Goal: Task Accomplishment & Management: Manage account settings

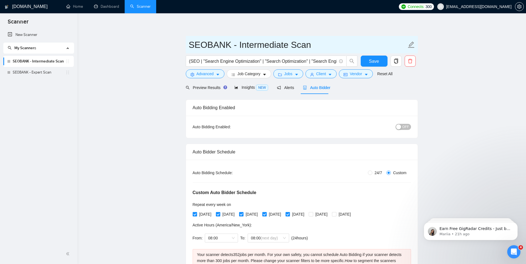
click at [410, 48] on icon "edit" at bounding box center [411, 44] width 6 height 6
click at [410, 46] on icon "edit" at bounding box center [410, 44] width 7 height 7
click at [293, 44] on input "SEOBANK - Intermediate Scan" at bounding box center [298, 45] width 218 height 14
click at [302, 44] on input "SEOBANK - Intermediate Scan" at bounding box center [298, 45] width 218 height 14
type input "SEOBANK - Intermediate Scan - MASTER"
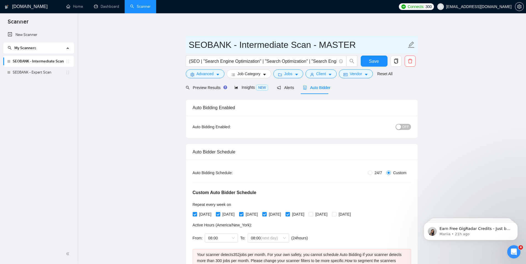
click at [411, 44] on icon "edit" at bounding box center [410, 44] width 7 height 7
click at [49, 62] on link "SEOBANK - Intermediate Scan" at bounding box center [39, 61] width 53 height 11
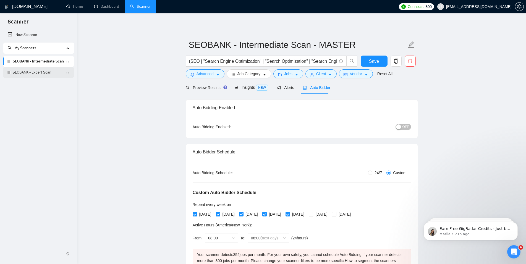
click at [45, 70] on link "SEOBANK - Expert Scan" at bounding box center [39, 72] width 53 height 11
click at [378, 60] on span "Save" at bounding box center [374, 61] width 10 height 7
click at [51, 74] on link "SEOBANK - Expert Scan" at bounding box center [39, 72] width 53 height 11
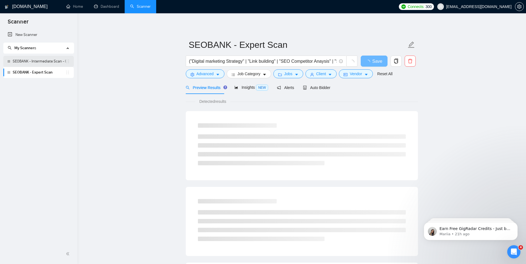
click at [51, 61] on link "SEOBANK - Intermediate Scan - MASTER" at bounding box center [39, 61] width 53 height 11
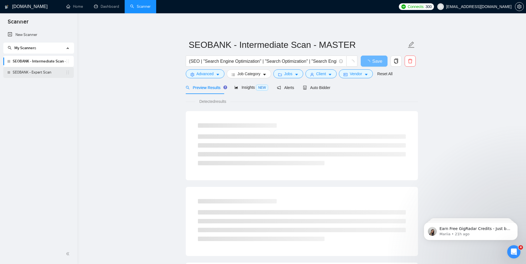
click at [52, 75] on link "SEOBANK - Expert Scan" at bounding box center [39, 72] width 53 height 11
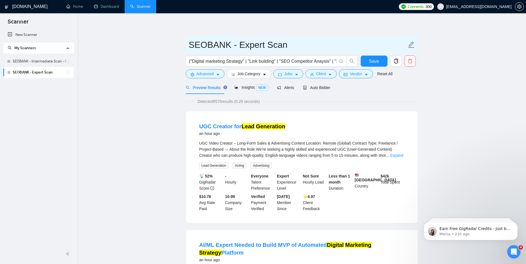
click at [411, 45] on icon "edit" at bounding box center [410, 44] width 7 height 7
type input "SEOBANK - Expert Scan - MASTER"
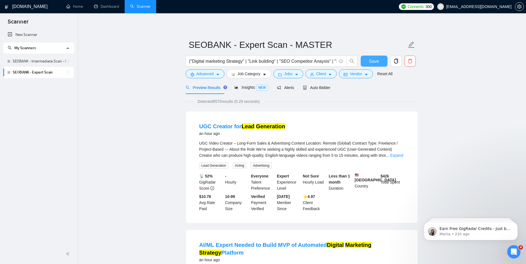
click at [370, 60] on span "Save" at bounding box center [374, 61] width 10 height 7
click at [39, 62] on link "SEOBANK - Intermediate Scan - MASTER" at bounding box center [39, 61] width 53 height 11
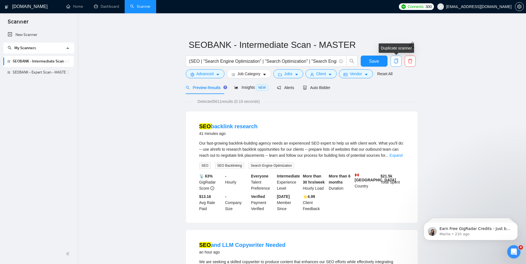
click at [396, 62] on icon "copy" at bounding box center [395, 61] width 5 height 5
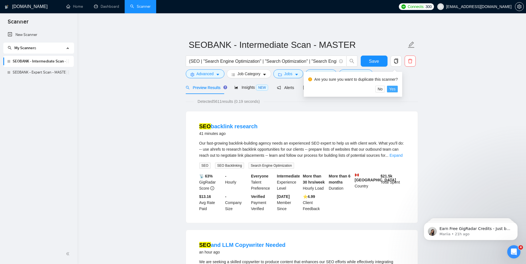
click at [392, 88] on span "Yes" at bounding box center [392, 89] width 6 height 6
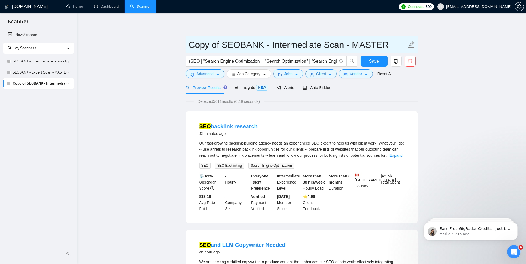
click at [410, 43] on icon "edit" at bounding box center [410, 44] width 7 height 7
type input "Copy of SEOBANK - Intermediate Scan - Home Services"
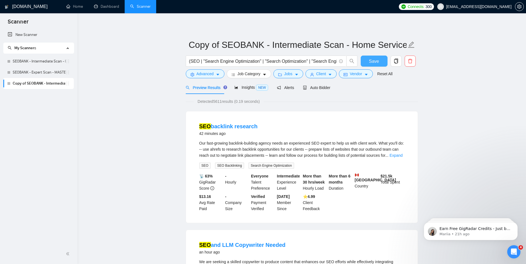
click at [375, 63] on span "Save" at bounding box center [374, 61] width 10 height 7
click at [213, 74] on button "Advanced" at bounding box center [205, 73] width 39 height 9
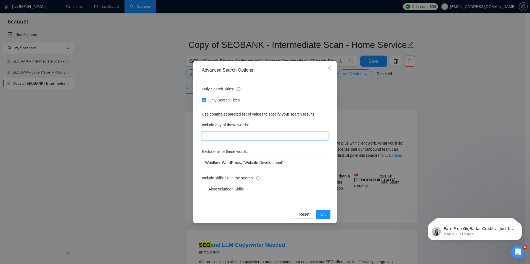
click at [222, 135] on input "text" at bounding box center [265, 135] width 126 height 9
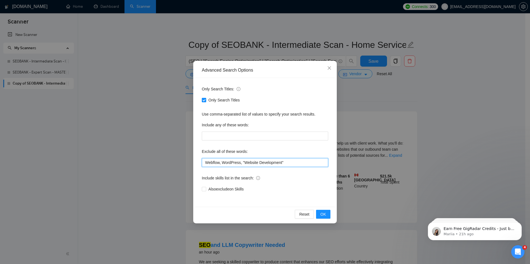
drag, startPoint x: 241, startPoint y: 162, endPoint x: 194, endPoint y: 160, distance: 46.7
click at [202, 160] on input "Webflow, WordPress, "Website Development"" at bounding box center [265, 162] width 126 height 9
click at [80, 107] on div "Advanced Search Options Only Search Titles: Only Search Titles Use comma-separa…" at bounding box center [265, 132] width 530 height 264
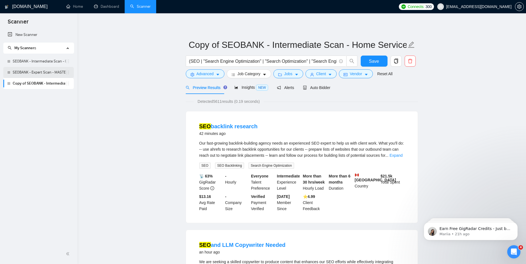
click at [59, 72] on link "SEOBANK - Expert Scan - MASTER" at bounding box center [39, 72] width 53 height 11
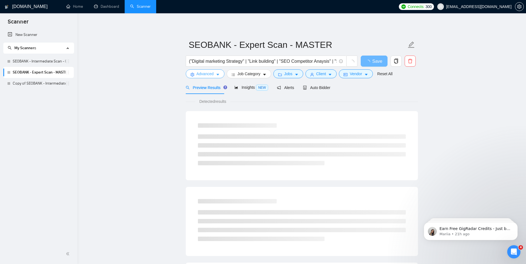
click at [212, 75] on span "Advanced" at bounding box center [204, 74] width 17 height 6
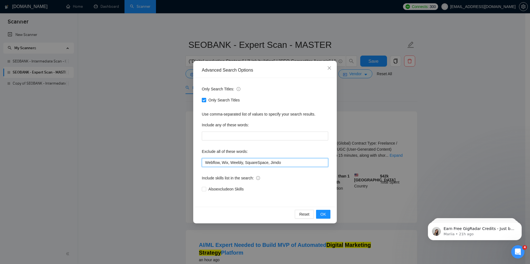
click at [246, 161] on input "Webflow, Wix, Weebly, SquareSpace, Jimdo" at bounding box center [265, 162] width 126 height 9
click at [507, 147] on div "Advanced Search Options Only Search Titles: Only Search Titles Use comma-separa…" at bounding box center [265, 132] width 530 height 264
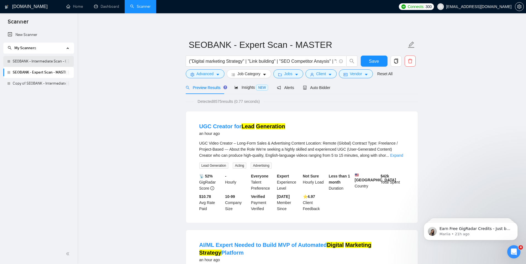
click at [51, 61] on link "SEOBANK - Intermediate Scan - MASTER" at bounding box center [39, 61] width 53 height 11
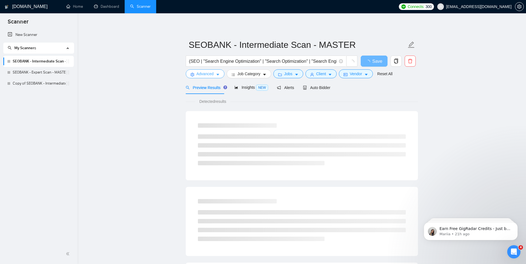
click at [216, 75] on icon "caret-down" at bounding box center [218, 75] width 4 height 4
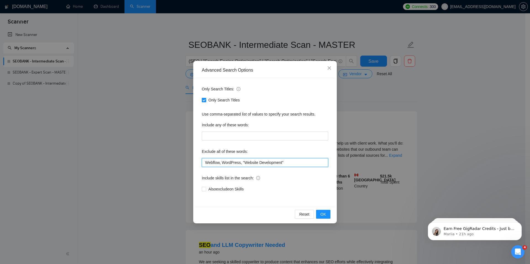
click at [269, 163] on input "Webflow, WordPress, "Website Development"" at bounding box center [265, 162] width 126 height 9
paste input "ix, Weebly, SquareSpace, Jimdo"
type input "Webflow, Wix, Weebly, SquareSpace, Jimdo"
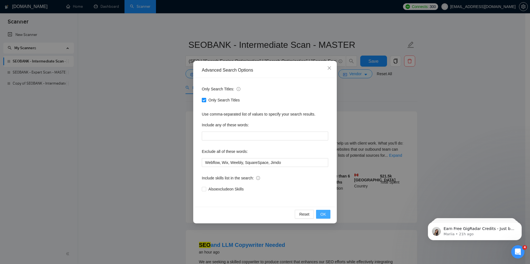
click at [326, 214] on span "OK" at bounding box center [324, 214] width 6 height 6
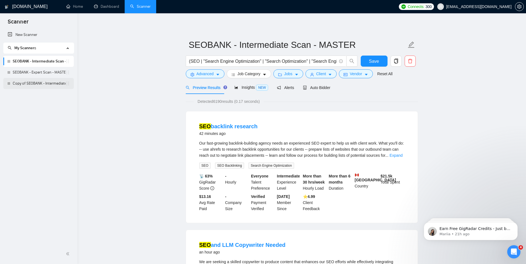
click at [46, 80] on link "Copy of SEOBANK - Intermediate Scan - Home Services" at bounding box center [39, 83] width 53 height 11
click at [376, 62] on span "Save" at bounding box center [374, 61] width 10 height 7
click at [20, 83] on link "Copy of SEOBANK - Intermediate Scan - Home Services" at bounding box center [39, 83] width 53 height 11
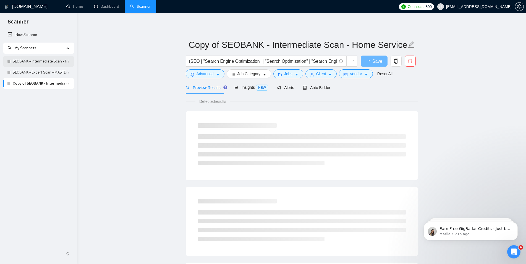
click at [24, 58] on link "SEOBANK - Intermediate Scan - MASTER" at bounding box center [39, 61] width 53 height 11
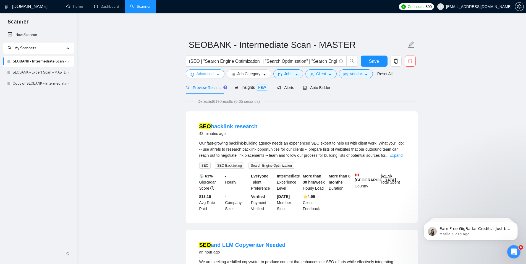
click at [219, 73] on icon "caret-down" at bounding box center [218, 75] width 4 height 4
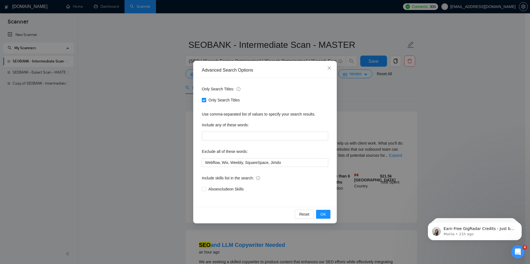
click at [144, 111] on div "Advanced Search Options Only Search Titles: Only Search Titles Use comma-separa…" at bounding box center [265, 132] width 530 height 264
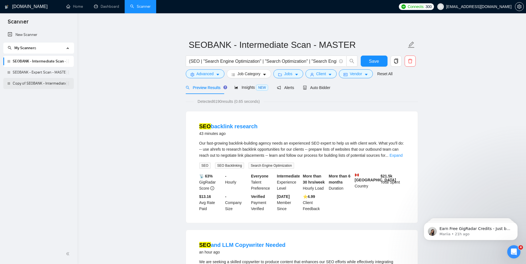
click at [49, 85] on link "Copy of SEOBANK - Intermediate Scan - Home Services" at bounding box center [39, 83] width 53 height 11
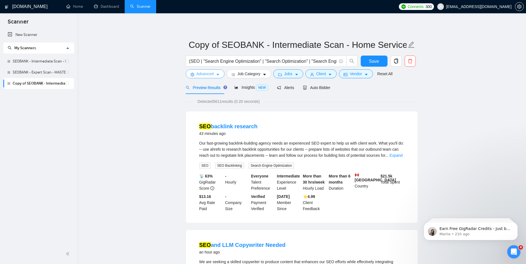
click at [204, 72] on span "Advanced" at bounding box center [204, 74] width 17 height 6
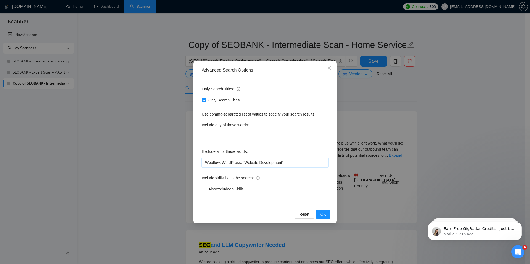
click at [232, 164] on input "Webflow, WordPress, "Website Development"" at bounding box center [265, 162] width 126 height 9
paste input "ix, Weebly, SquareSpace, Jimdo"
type input "Webflow, Wix, Weebly, SquareSpace, Jimdo"
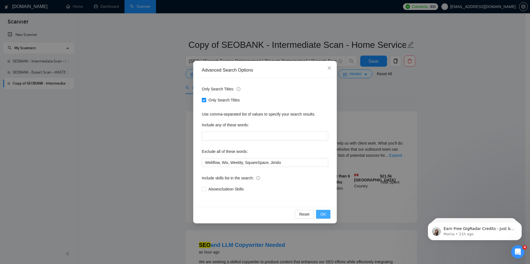
click at [323, 216] on span "OK" at bounding box center [324, 214] width 6 height 6
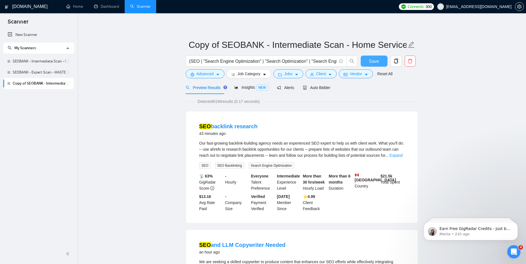
click at [376, 59] on span "Save" at bounding box center [374, 61] width 10 height 7
click at [38, 61] on link "SEOBANK - Intermediate Scan - MASTER" at bounding box center [39, 61] width 53 height 11
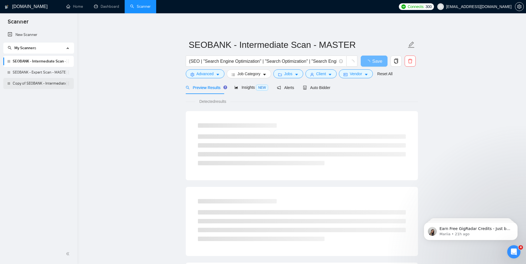
click at [39, 85] on link "Copy of SEOBANK - Intermediate Scan - Home Services" at bounding box center [39, 83] width 53 height 11
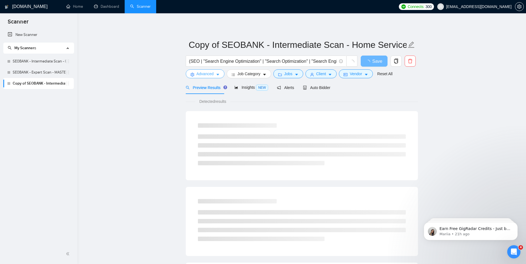
click at [202, 75] on span "Advanced" at bounding box center [204, 74] width 17 height 6
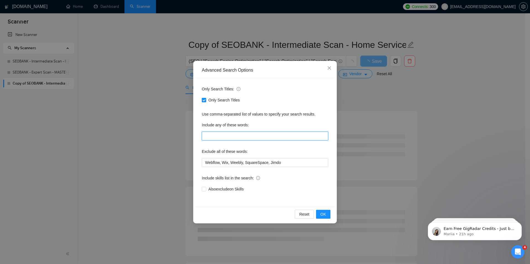
click at [234, 135] on input "text" at bounding box center [265, 135] width 126 height 9
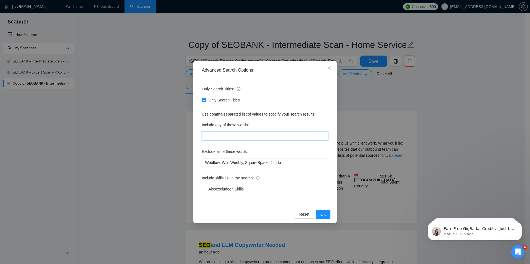
paste input "Tree Services, Roofing Services (Asphalt, Metal, Flat), General Contractors & H…"
type input "Tree Services, Roofing Services (Asphalt, Metal, Flat), General Contractors & H…"
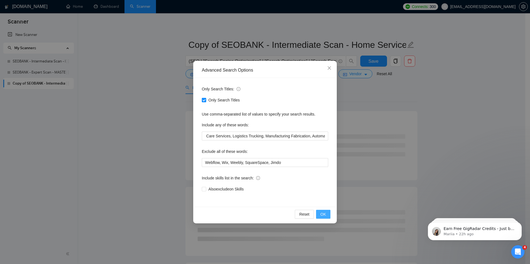
click at [324, 213] on span "OK" at bounding box center [324, 214] width 6 height 6
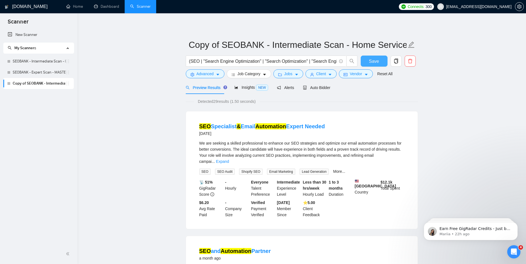
click at [373, 64] on span "Save" at bounding box center [374, 61] width 10 height 7
click at [214, 74] on button "Advanced" at bounding box center [205, 73] width 39 height 9
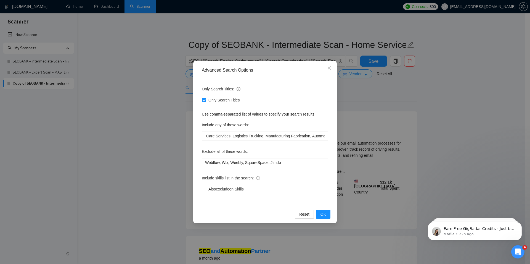
click at [513, 125] on div "Advanced Search Options Only Search Titles: Only Search Titles Use comma-separa…" at bounding box center [265, 132] width 530 height 264
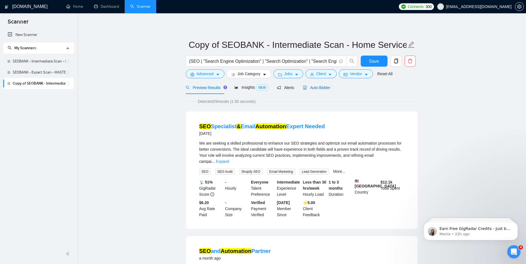
click at [321, 88] on span "Auto Bidder" at bounding box center [316, 87] width 27 height 4
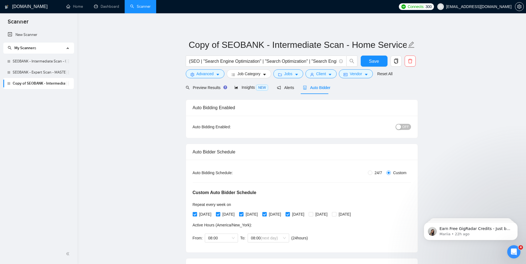
click at [400, 125] on div "button" at bounding box center [398, 126] width 5 height 5
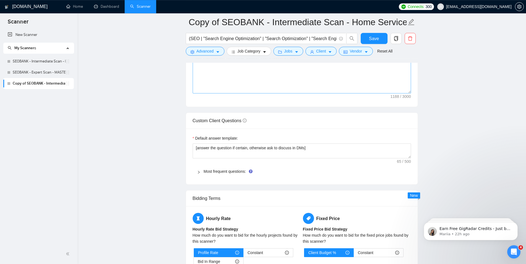
scroll to position [789, 0]
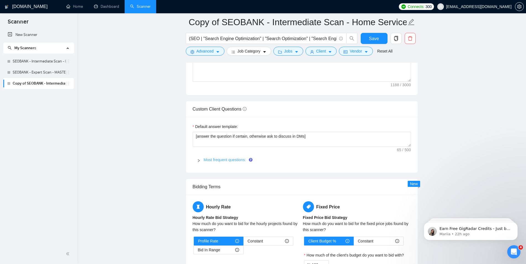
click at [213, 162] on link "Most frequent questions:" at bounding box center [225, 159] width 42 height 4
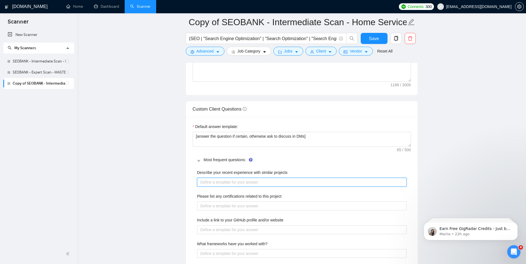
click at [290, 186] on projects "Describe your recent experience with similar projects" at bounding box center [301, 182] width 209 height 9
type projects "Y"
type projects "Yo"
type projects "You"
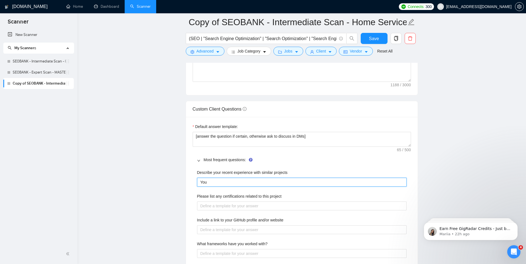
type projects "You c"
type projects "You ca"
type projects "You can"
type projects "You can r"
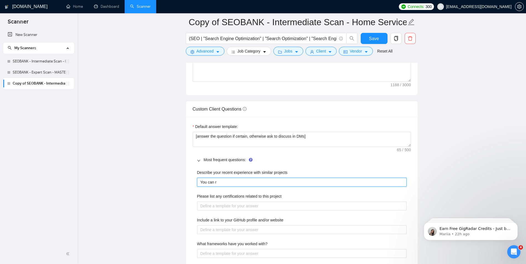
type projects "You can re"
type projects "You can rea"
type projects "You can reas"
type projects "You can rea"
type projects "You can read"
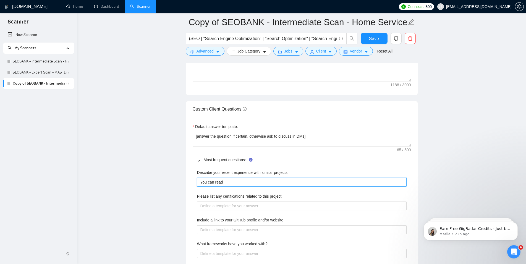
type projects "You can read"
type projects "You can read o"
type projects "You can read ou"
type projects "You can read our"
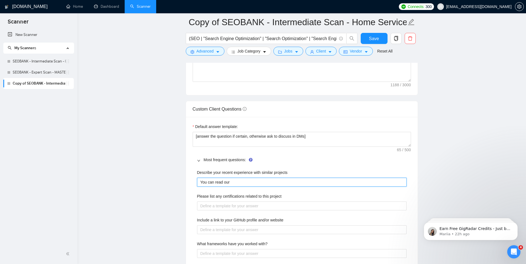
type projects "You can read our c"
type projects "You can read our cas"
type projects "You can read our case"
type projects "You can read our case s"
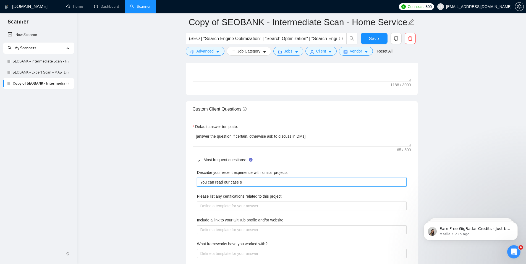
type projects "You can read our case st"
type projects "You can read our case stu"
type projects "You can read our case stud"
type projects "You can read our case studi"
type projects "You can read our case studie"
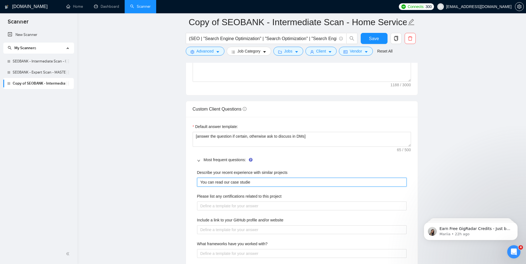
type projects "You can read our case studies"
type projects "You can read our case studies d"
type projects "You can read our case studies di"
type projects "You can read our case studies dir"
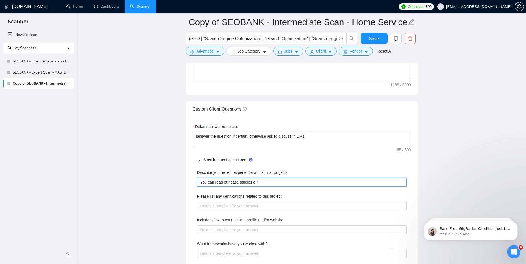
type projects "You can read our case studies dire"
type projects "You can read our case studies direc"
type projects "You can read our case studies direct"
type projects "You can read our case studies direct f"
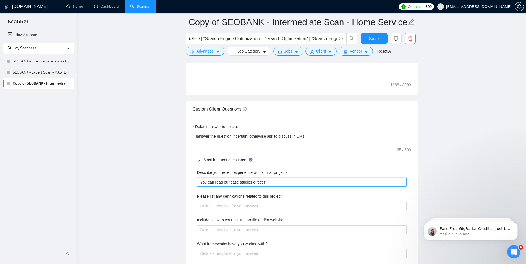
type projects "You can read our case studies direct fr"
type projects "You can read our case studies direct fro"
type projects "You can read our case studies direct from"
type projects "You can read our case studies direct from o"
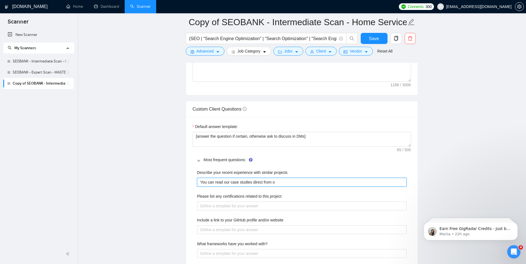
type projects "You can read our case studies direct from ou"
type projects "You can read our case studies direct from our"
type projects "You can read our case studies direct from our w"
type projects "You can read our case studies direct from our we"
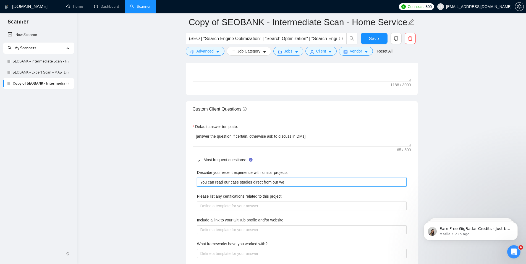
type projects "You can read our case studies direct from our web"
type projects "You can read our case studies direct from our webs"
type projects "You can read our case studies direct from our websi"
type projects "You can read our case studies direct from our websit"
type projects "You can read our case studies direct from our website"
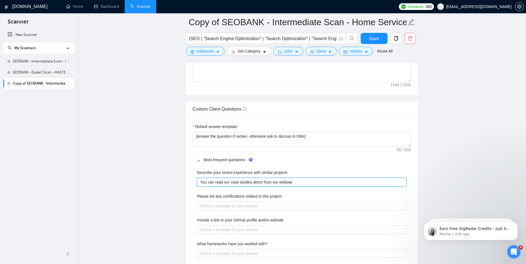
type projects "You can read our case studies direct from our website:"
paste projects "[URL][DOMAIN_NAME]"
type projects "You can read our case studies direct from our website: [URL][DOMAIN_NAME]"
click at [250, 184] on projects "You can read our case studies direct from our website: [URL][DOMAIN_NAME]" at bounding box center [301, 182] width 209 height 9
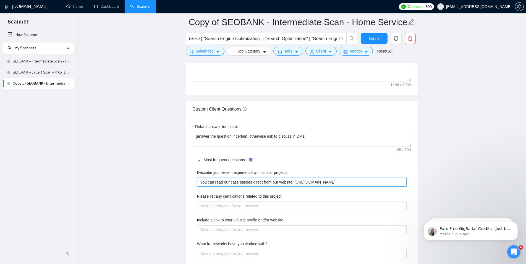
type projects "You can read our case studies direct from our website: [URL][DOMAIN_NAME]"
type projects "You can read our case studies a direct from our website: [URL][DOMAIN_NAME]"
type projects "You can read our case studies an direct from our website: [URL][DOMAIN_NAME]"
type projects "You can read our case studies and direct from our website: [URL][DOMAIN_NAME]"
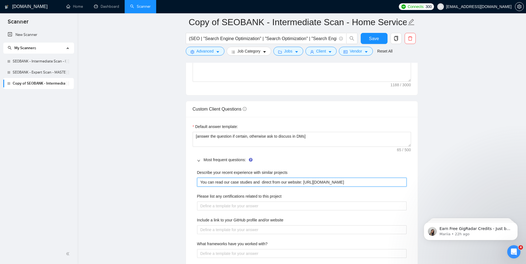
type projects "You can read our case studies and p direct from our website: [URL][DOMAIN_NAME]"
type projects "You can read our case studies and po direct from our website: [URL][DOMAIN_NAME]"
type projects "You can read our case studies and pos direct from our website: [URL][DOMAIN_NAM…"
type projects "You can read our case studies and posi direct from our website: [URL][DOMAIN_NA…"
type projects "You can read our case studies and pos direct from our website: [URL][DOMAIN_NAM…"
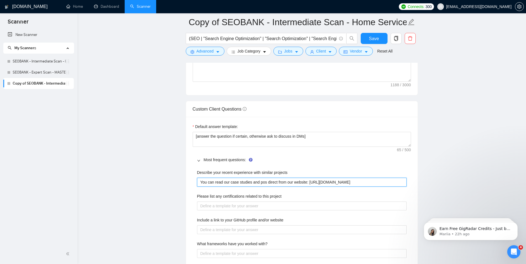
type projects "You can read our case studies and po direct from our website: [URL][DOMAIN_NAME]"
type projects "You can read our case studies and p direct from our website: [URL][DOMAIN_NAME]"
type projects "You can read our case studies and direct from our website: [URL][DOMAIN_NAME]"
type projects "You can read our case studies an direct from our website: [URL][DOMAIN_NAME]"
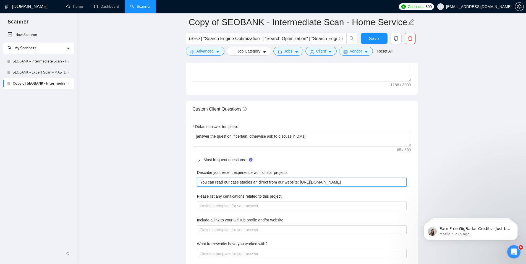
type projects "You can read our case studies a direct from our website: [URL][DOMAIN_NAME]"
type projects "You can read our case studies direct from our website: [URL][DOMAIN_NAME]"
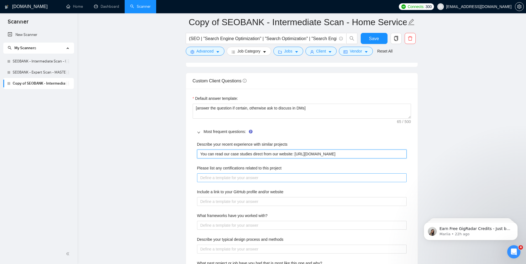
type projects "You can read our case studies direct from our website: [URL][DOMAIN_NAME]"
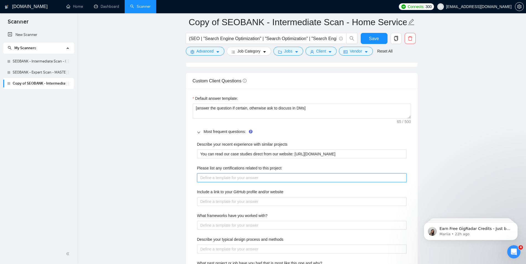
click at [237, 181] on project "Please list any certifications related to this project" at bounding box center [301, 177] width 209 height 9
type project "I"
type project "I d"
type project "I do"
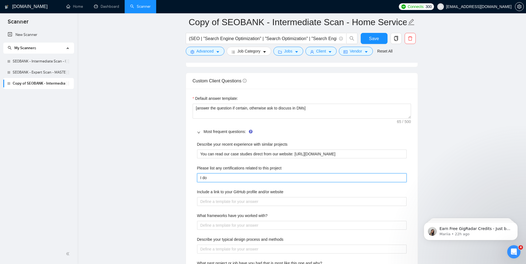
type project "I do"
type project "I do h"
type project "I do ho"
type project "I do hol"
type project "I do hold"
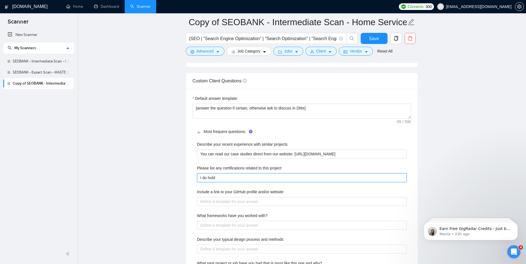
type project "I do hold"
type project "I do hold m"
type project "I do hold mu"
type project "I do hold mul"
type project "I do hold mult"
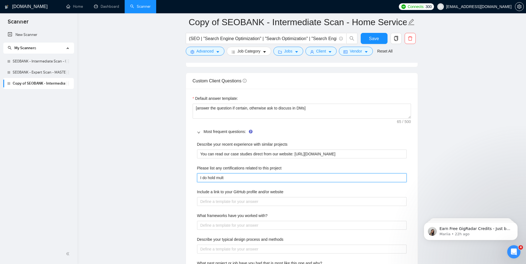
type project "I do hold multi"
type project "I do hold multip"
type project "I do hold multipl"
type project "I do hold multiple"
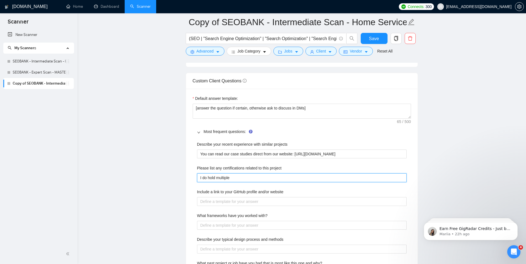
type project "I do hold multiple c"
type project "I do hold multiple ce"
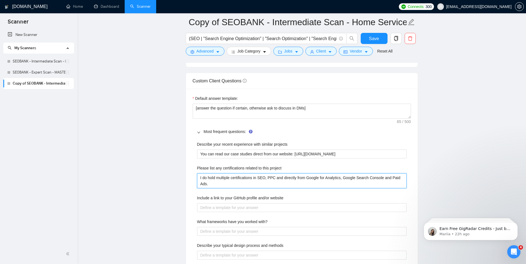
click at [398, 179] on project "I do hold multiple certifications in SEO, PPC and directly from Google for Anal…" at bounding box center [301, 180] width 209 height 15
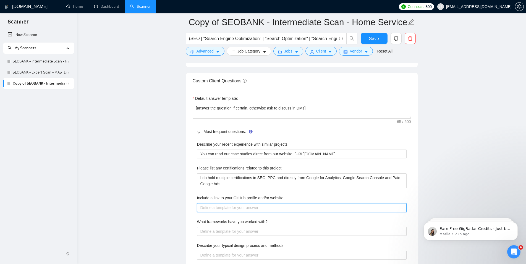
click at [309, 212] on website "Include a link to your GitHub profile and/or website" at bounding box center [301, 207] width 209 height 9
paste website "[URL][DOMAIN_NAME]"
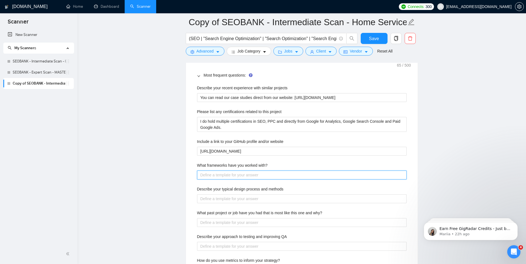
click at [289, 179] on with\? "What frameworks have you worked with?" at bounding box center [301, 174] width 209 height 9
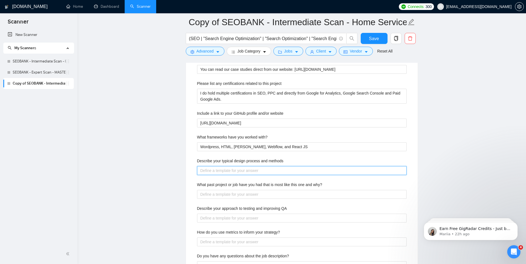
click at [290, 175] on methods "Describe your typical design process and methods" at bounding box center [301, 170] width 209 height 9
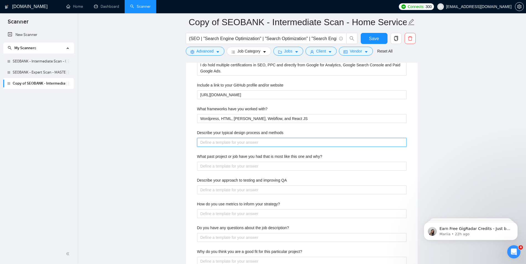
scroll to position [986, 0]
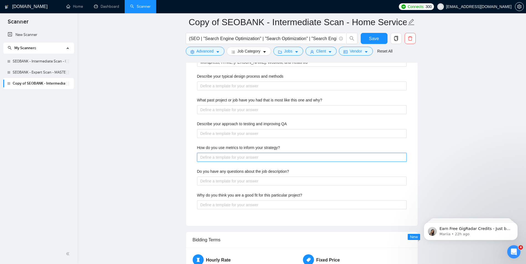
click at [304, 158] on strategy\? "How do you use metrics to inform your strategy?" at bounding box center [301, 157] width 209 height 9
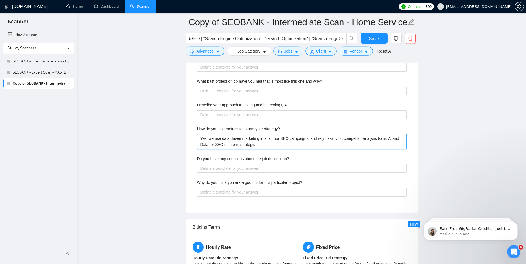
scroll to position [1014, 0]
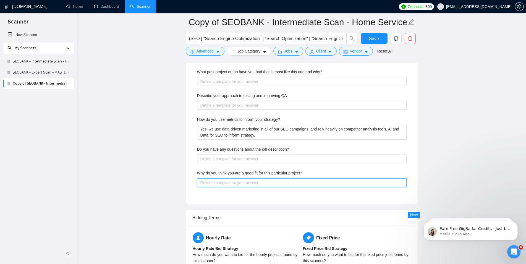
click at [256, 186] on project\? "Why do you think you are a good fit for this particular project?" at bounding box center [301, 182] width 209 height 9
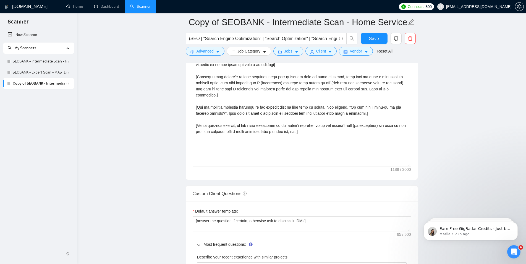
scroll to position [620, 0]
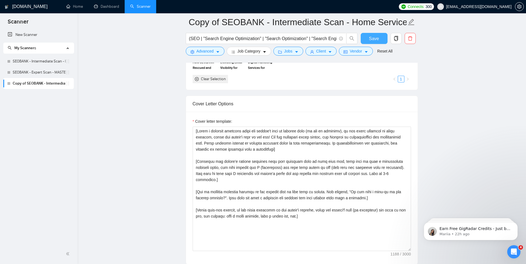
click at [377, 38] on span "Save" at bounding box center [374, 38] width 10 height 7
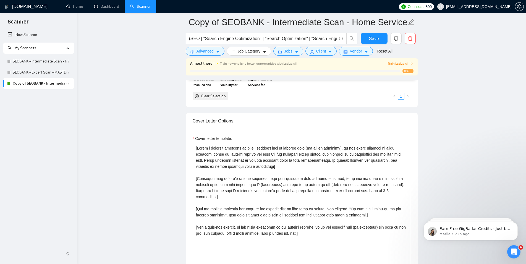
click at [405, 63] on span "Train Laziza AI" at bounding box center [399, 63] width 25 height 5
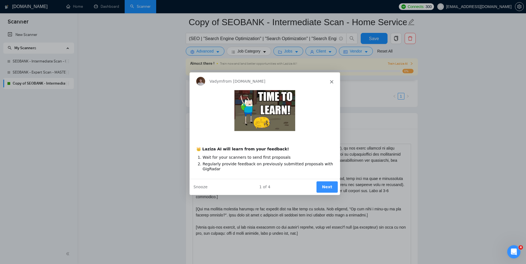
scroll to position [0, 0]
click at [327, 184] on button "Next" at bounding box center [326, 186] width 21 height 11
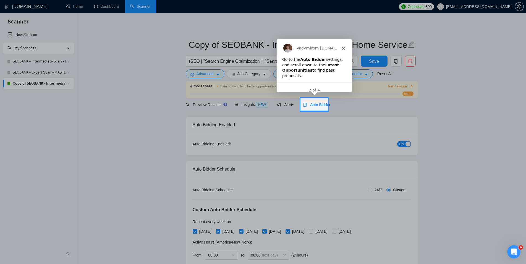
click at [318, 103] on span "Auto Bidder" at bounding box center [316, 104] width 27 height 4
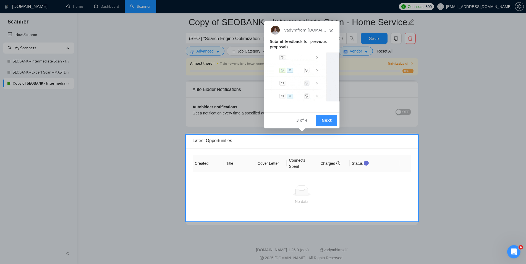
scroll to position [1349, 0]
click at [322, 121] on button "Next" at bounding box center [325, 119] width 21 height 11
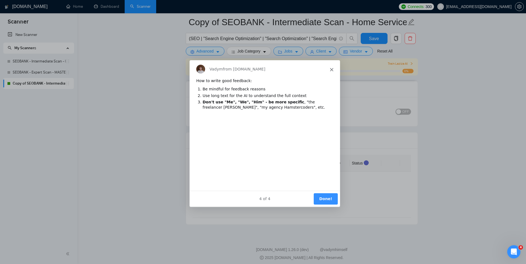
scroll to position [0, 0]
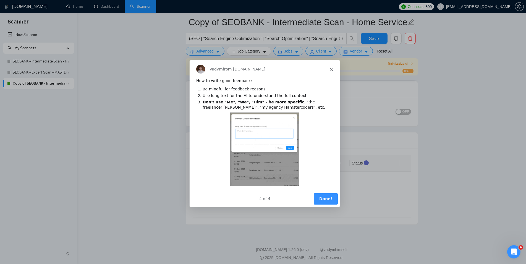
click at [321, 196] on button "Done!" at bounding box center [325, 198] width 24 height 11
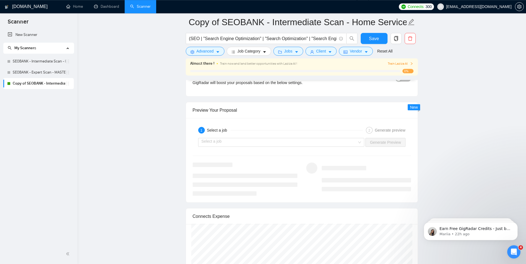
scroll to position [1067, 0]
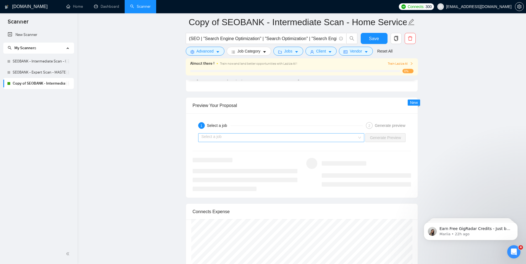
click at [265, 140] on input "search" at bounding box center [279, 137] width 156 height 8
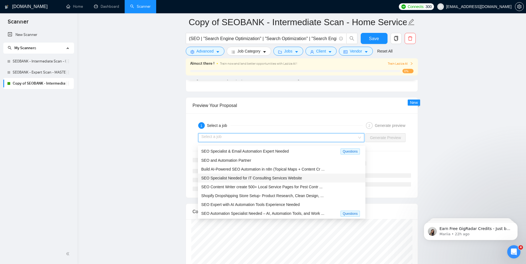
click at [293, 180] on div "SEO Specialist Needed for IT Consulting Services Website" at bounding box center [281, 178] width 161 height 6
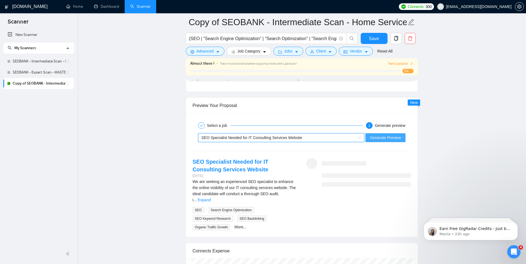
click at [387, 139] on span "Generate Preview" at bounding box center [385, 138] width 31 height 6
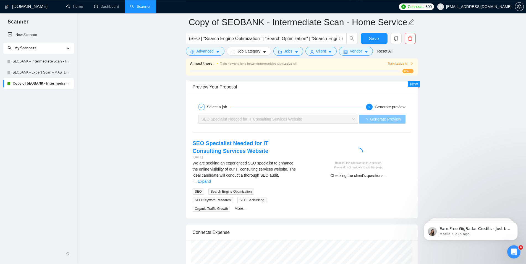
scroll to position [1063, 0]
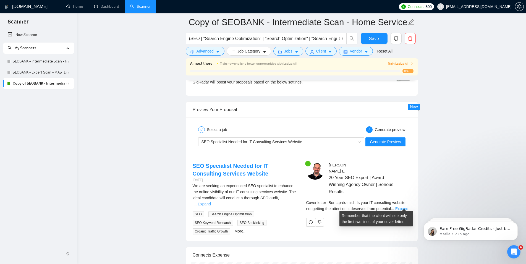
click at [405, 206] on link "Expand" at bounding box center [401, 208] width 13 height 4
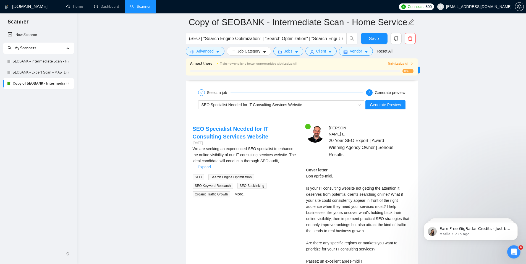
scroll to position [1119, 0]
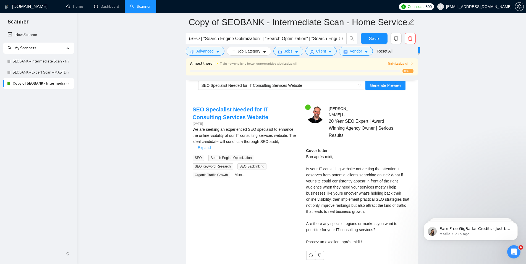
click at [210, 145] on link "Expand" at bounding box center [203, 147] width 13 height 4
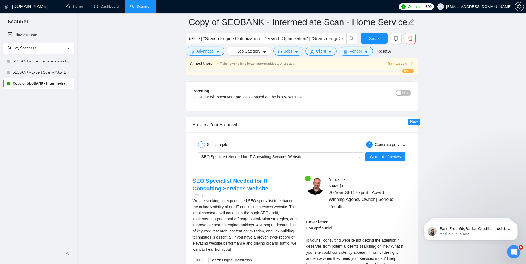
scroll to position [1035, 0]
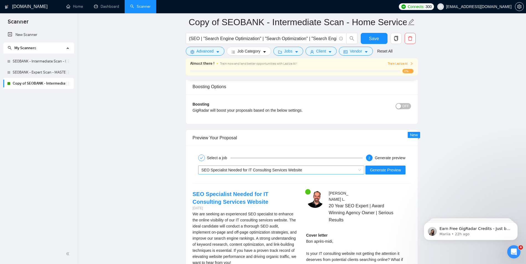
click at [363, 172] on div "SEO Specialist Needed for IT Consulting Services Website" at bounding box center [281, 169] width 166 height 9
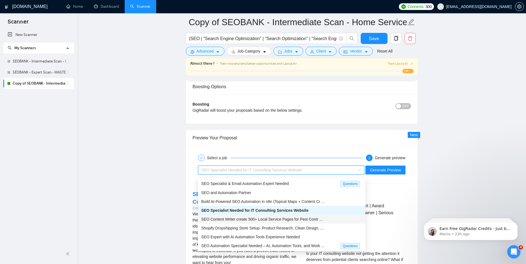
click at [307, 218] on span "SEO Content Writer create 500+ Local Service Pages for Pest Contr ..." at bounding box center [261, 219] width 121 height 4
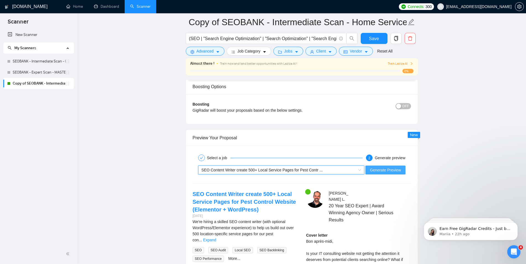
click at [377, 170] on span "Generate Preview" at bounding box center [385, 170] width 31 height 6
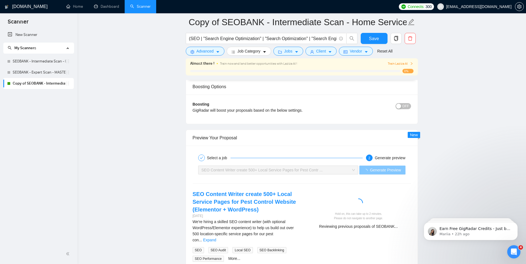
scroll to position [1119, 0]
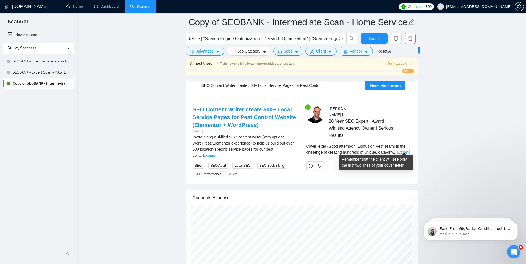
click at [404, 150] on link "Expand" at bounding box center [403, 152] width 13 height 4
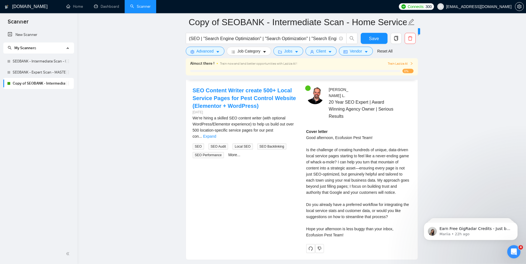
scroll to position [1148, 0]
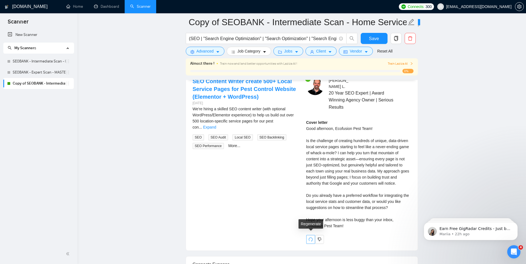
click at [310, 238] on button "button" at bounding box center [310, 239] width 9 height 9
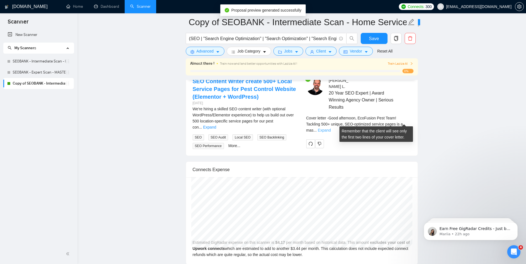
click at [331, 128] on link "Expand" at bounding box center [324, 130] width 13 height 4
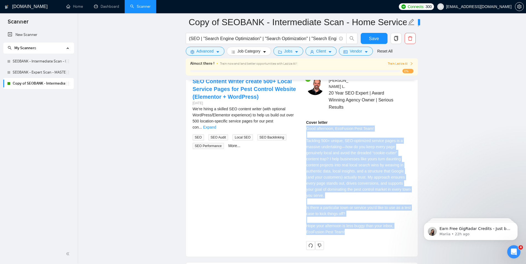
drag, startPoint x: 343, startPoint y: 230, endPoint x: 306, endPoint y: 123, distance: 113.1
click at [306, 123] on div "Cover letter Good afternoon, EcoFusion Pest Team! Tackling 500+ unique, SEO-opt…" at bounding box center [358, 176] width 105 height 115
copy div "Good afternoon, EcoFusion Pest Team! Tackling 500+ unique, SEO-optimized servic…"
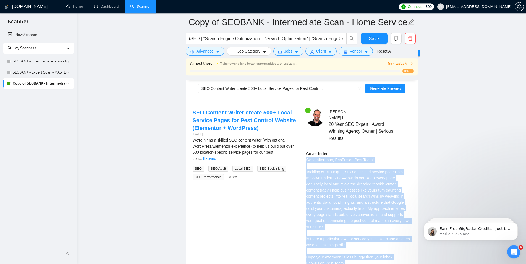
scroll to position [1087, 0]
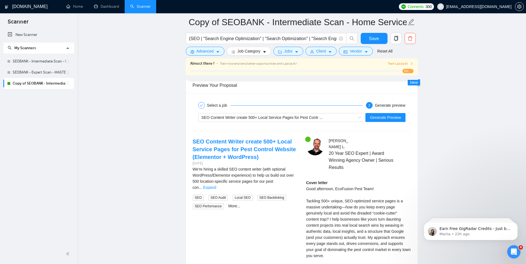
click at [413, 85] on span "New" at bounding box center [414, 82] width 8 height 4
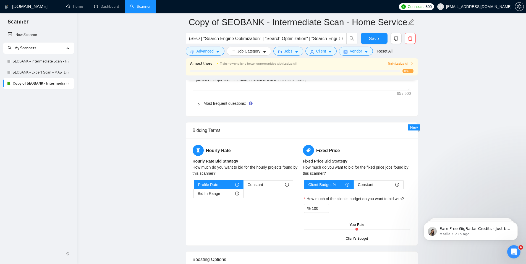
scroll to position [862, 0]
click at [219, 196] on span "Bid In Range" at bounding box center [209, 193] width 22 height 8
click at [194, 195] on input "Bid In Range" at bounding box center [194, 195] width 0 height 0
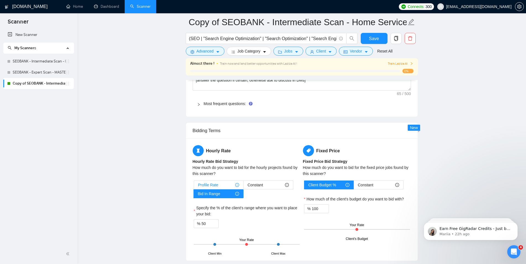
click at [224, 189] on div "Profile Rate" at bounding box center [218, 185] width 41 height 8
click at [194, 186] on input "Profile Rate" at bounding box center [194, 186] width 0 height 0
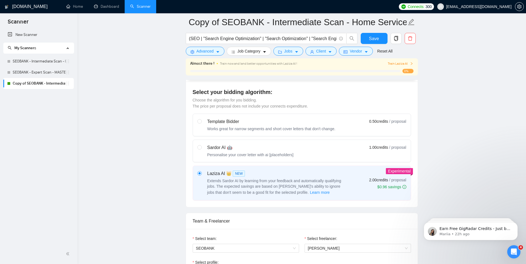
scroll to position [327, 0]
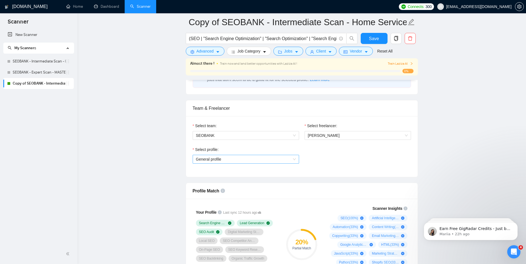
click at [265, 159] on span "General profile" at bounding box center [246, 159] width 100 height 8
click at [249, 178] on div "SEO" at bounding box center [246, 179] width 100 height 6
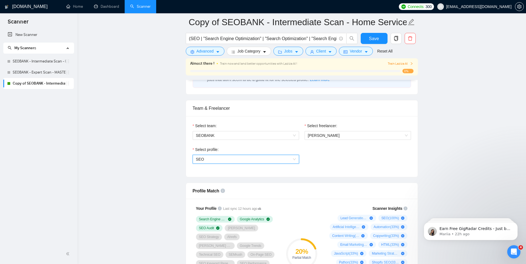
scroll to position [270, 0]
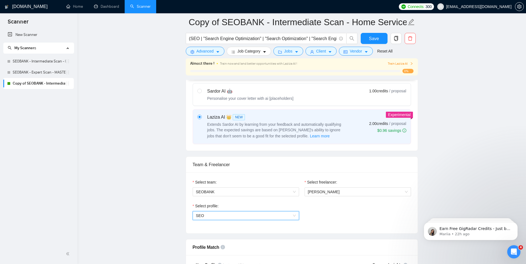
click at [228, 216] on span "SEO" at bounding box center [246, 215] width 100 height 8
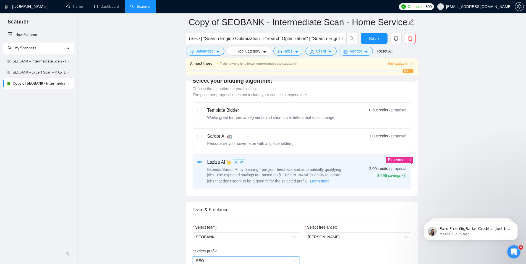
scroll to position [214, 0]
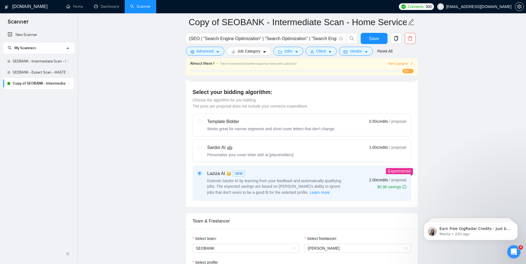
click at [363, 147] on div "Sardor AI 🤖 Personalise your cover letter with ai [placeholders] 1.00 credits /…" at bounding box center [301, 150] width 209 height 13
click at [201, 147] on input "radio" at bounding box center [199, 147] width 4 height 4
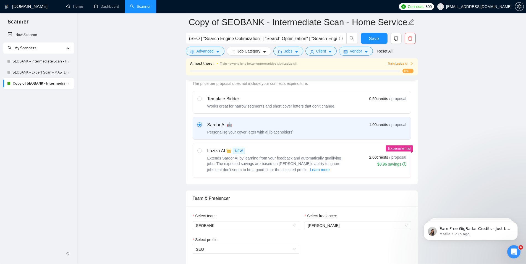
scroll to position [254, 0]
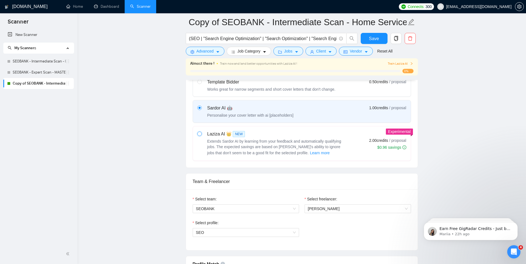
click at [198, 134] on input "radio" at bounding box center [199, 133] width 4 height 4
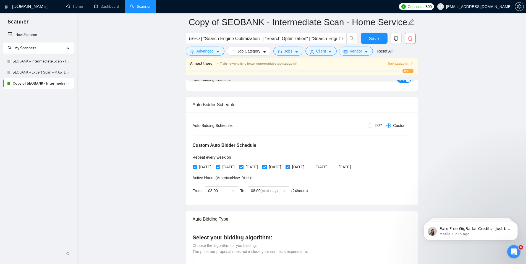
scroll to position [0, 0]
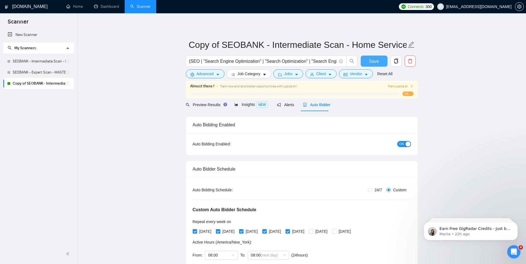
click at [377, 57] on button "Save" at bounding box center [373, 61] width 27 height 11
click at [110, 6] on link "Dashboard" at bounding box center [106, 6] width 25 height 5
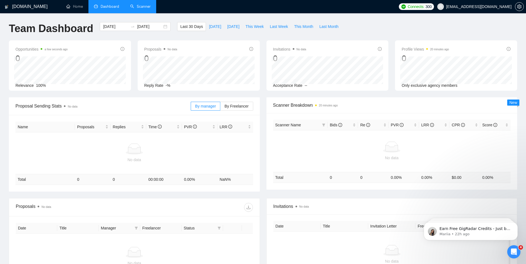
click at [141, 9] on link "Scanner" at bounding box center [140, 6] width 20 height 5
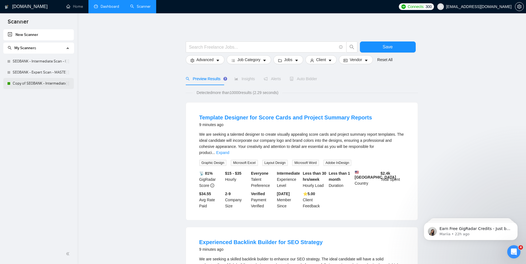
click at [49, 84] on link "Copy of SEOBANK - Intermediate Scan - Home Services" at bounding box center [39, 83] width 53 height 11
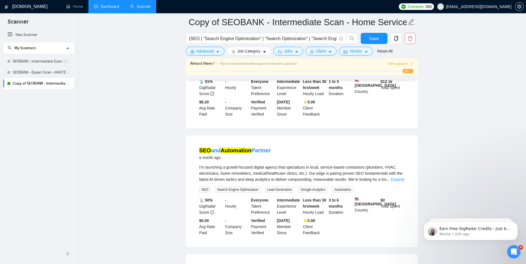
scroll to position [141, 0]
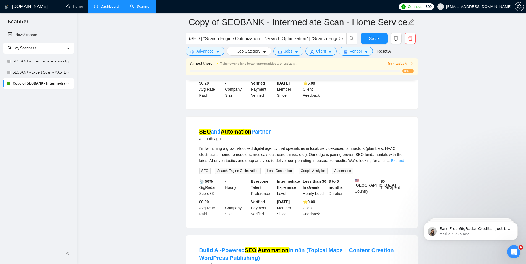
click at [394, 159] on link "Expand" at bounding box center [397, 160] width 13 height 4
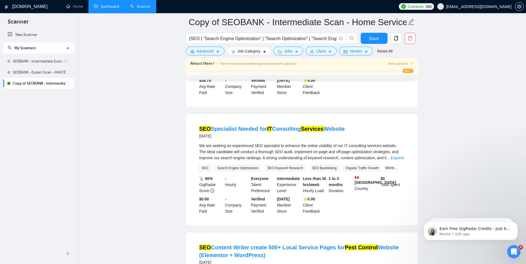
scroll to position [535, 0]
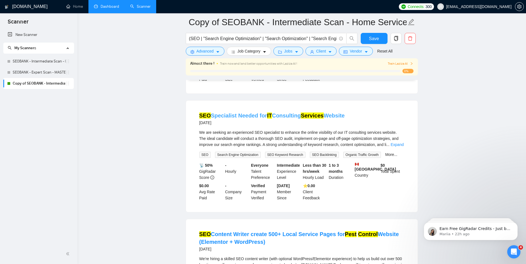
click at [272, 115] on link "SEO Specialist Needed for IT Consulting Services Website" at bounding box center [272, 115] width 146 height 6
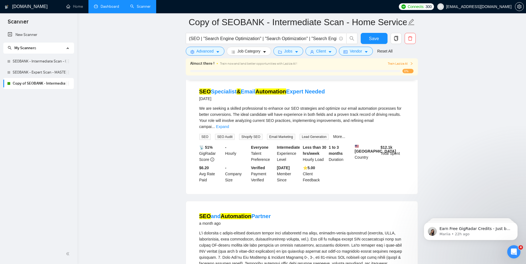
scroll to position [0, 0]
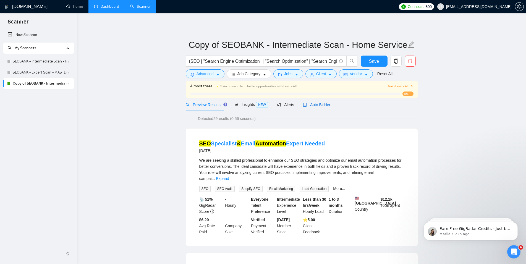
click at [318, 104] on span "Auto Bidder" at bounding box center [316, 104] width 27 height 4
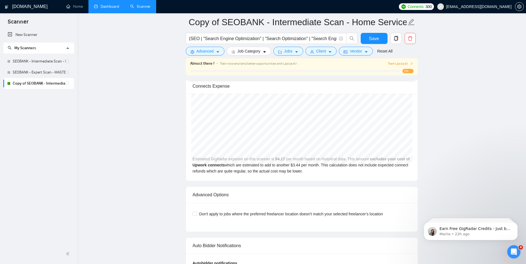
scroll to position [1071, 0]
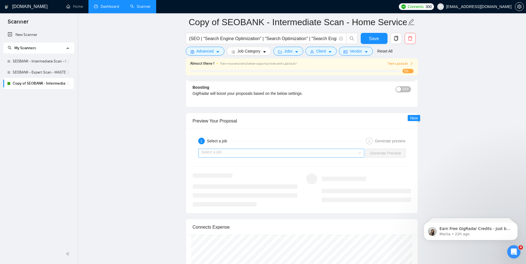
click at [358, 149] on div "Select a job" at bounding box center [281, 153] width 166 height 9
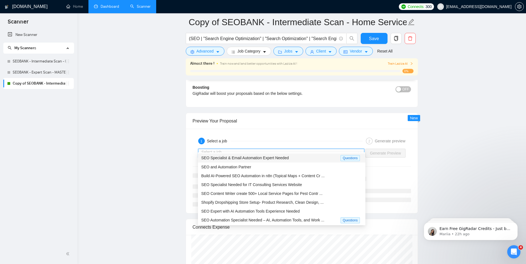
scroll to position [18, 0]
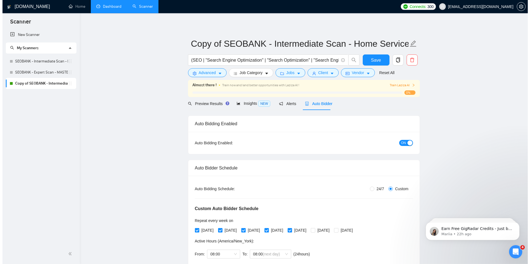
scroll to position [0, 0]
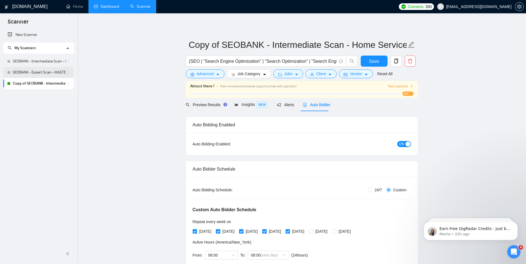
click at [43, 73] on link "SEOBANK - Expert Scan - MASTER" at bounding box center [39, 72] width 53 height 11
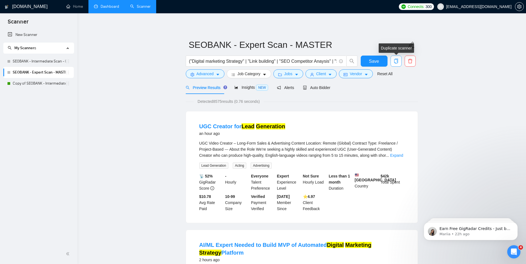
click at [397, 60] on icon "copy" at bounding box center [396, 61] width 4 height 5
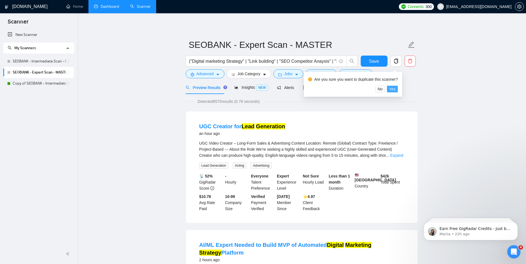
click at [391, 88] on span "Yes" at bounding box center [392, 89] width 6 height 6
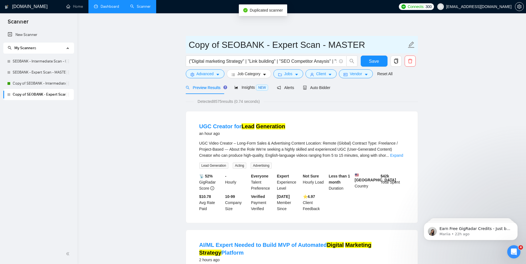
click at [412, 44] on icon "edit" at bounding box center [410, 44] width 7 height 7
drag, startPoint x: 322, startPoint y: 44, endPoint x: 380, endPoint y: 40, distance: 58.7
click at [381, 40] on input "Copy of SEOBANK - Expert Scan - MASTER" at bounding box center [298, 45] width 218 height 14
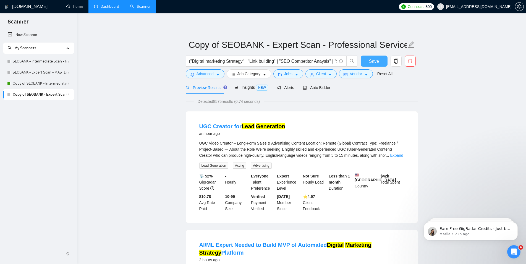
click at [375, 60] on span "Save" at bounding box center [374, 61] width 10 height 7
click at [364, 60] on button "Save" at bounding box center [373, 61] width 27 height 11
click at [214, 75] on button "Advanced" at bounding box center [205, 73] width 39 height 9
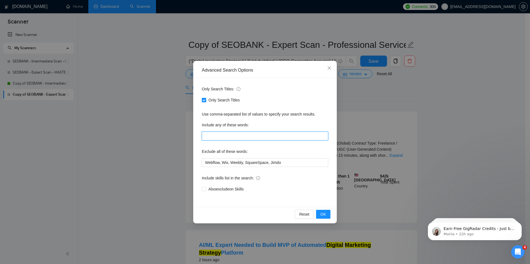
click at [222, 136] on input "text" at bounding box center [265, 135] width 126 height 9
paste input "Lawyers (Criminal, Civil, Family, Real Estate), Dentists & Dental Offices, Dent…"
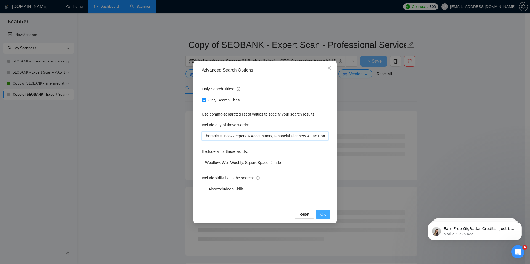
scroll to position [0, 436]
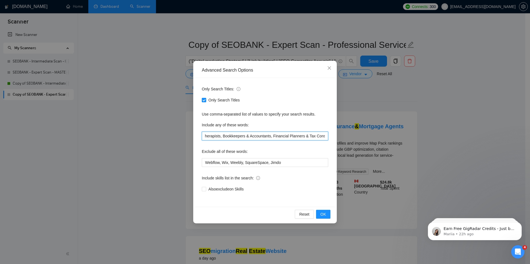
paste input "Logistics & Trucking Companies, Real Estate Agents & Mortgage Brokers"
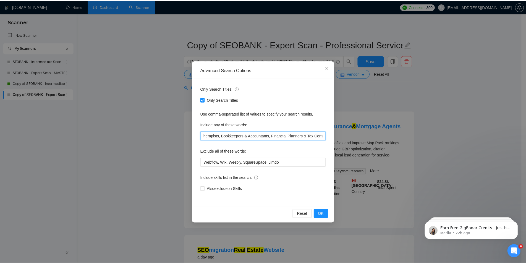
scroll to position [0, 559]
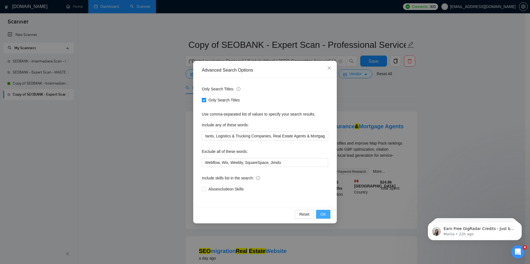
click at [329, 214] on button "OK" at bounding box center [323, 214] width 14 height 9
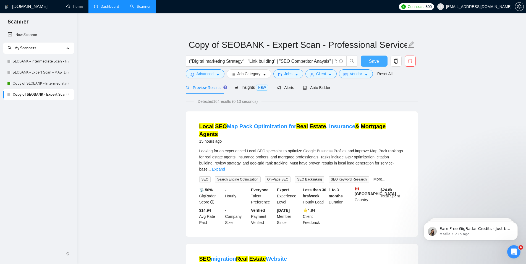
click at [375, 61] on span "Save" at bounding box center [374, 61] width 10 height 7
click at [316, 86] on span "Auto Bidder" at bounding box center [316, 87] width 27 height 4
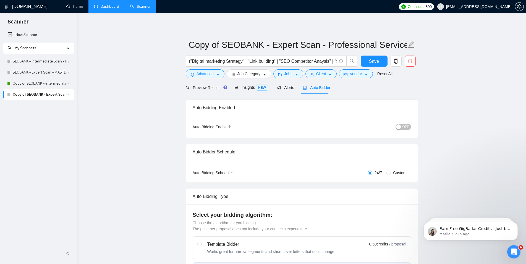
click at [400, 128] on div "button" at bounding box center [398, 126] width 5 height 5
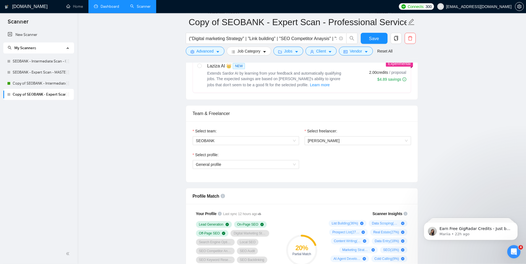
scroll to position [254, 0]
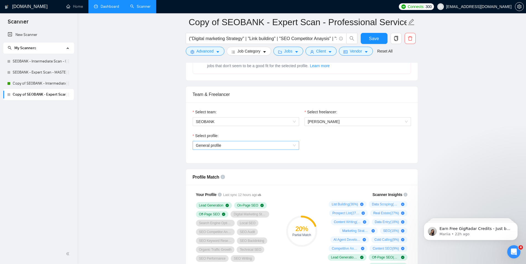
click at [292, 143] on span "General profile" at bounding box center [246, 145] width 100 height 8
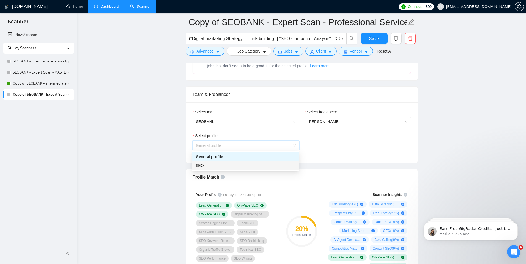
click at [263, 163] on div "SEO" at bounding box center [246, 165] width 100 height 6
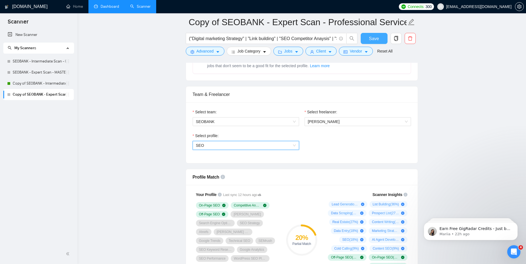
click at [366, 38] on button "Save" at bounding box center [373, 38] width 27 height 11
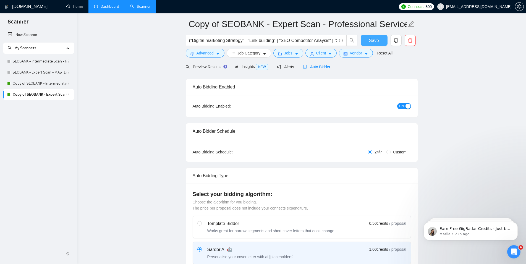
scroll to position [0, 0]
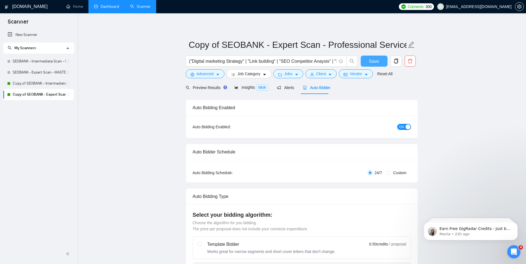
click at [373, 60] on span "Save" at bounding box center [374, 61] width 10 height 7
click at [56, 84] on link "Copy of SEOBANK - Intermediate Scan - Home Services" at bounding box center [39, 83] width 53 height 11
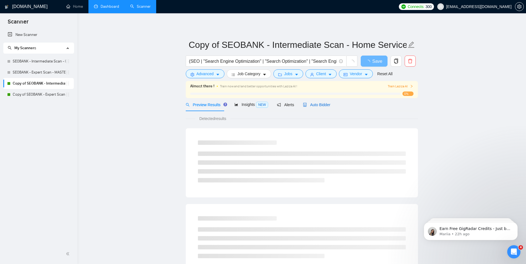
click at [315, 104] on span "Auto Bidder" at bounding box center [316, 104] width 27 height 4
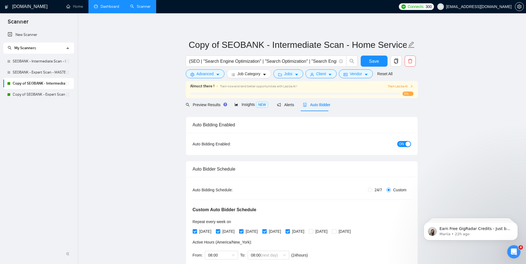
click at [404, 143] on button "ON" at bounding box center [404, 144] width 14 height 6
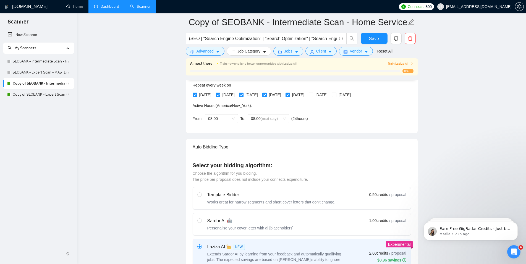
scroll to position [225, 0]
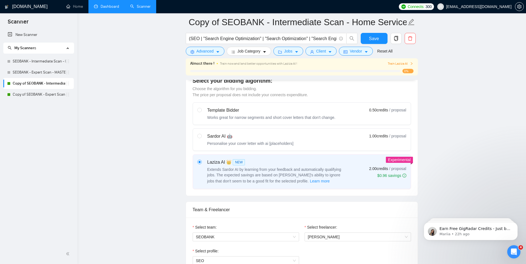
click at [234, 136] on div "Sardor AI 🤖" at bounding box center [250, 136] width 86 height 7
click at [201, 136] on input "radio" at bounding box center [199, 136] width 4 height 4
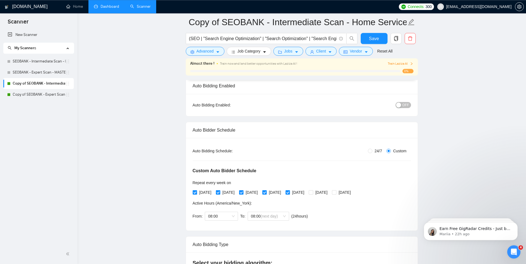
scroll to position [0, 0]
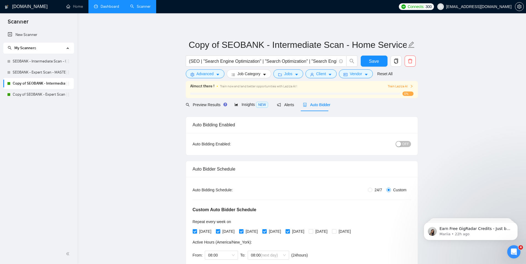
click at [401, 144] on div "button" at bounding box center [398, 143] width 5 height 5
click at [375, 63] on span "Save" at bounding box center [374, 61] width 10 height 7
